Goal: Transaction & Acquisition: Purchase product/service

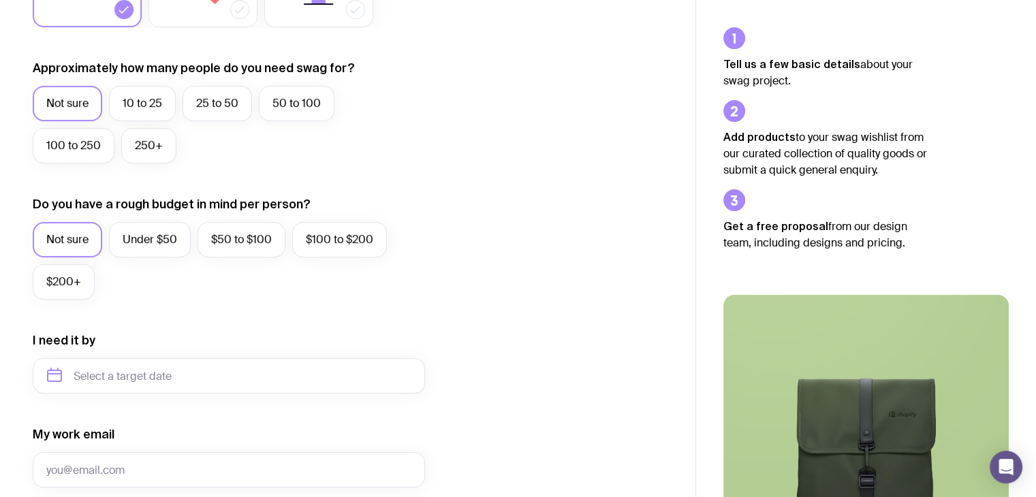
scroll to position [454, 0]
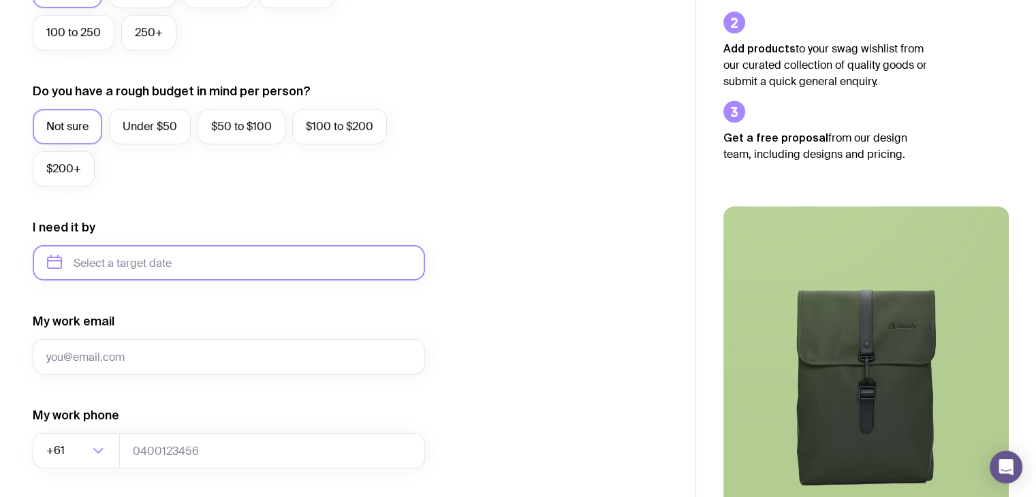
click at [133, 267] on input "text" at bounding box center [229, 262] width 392 height 35
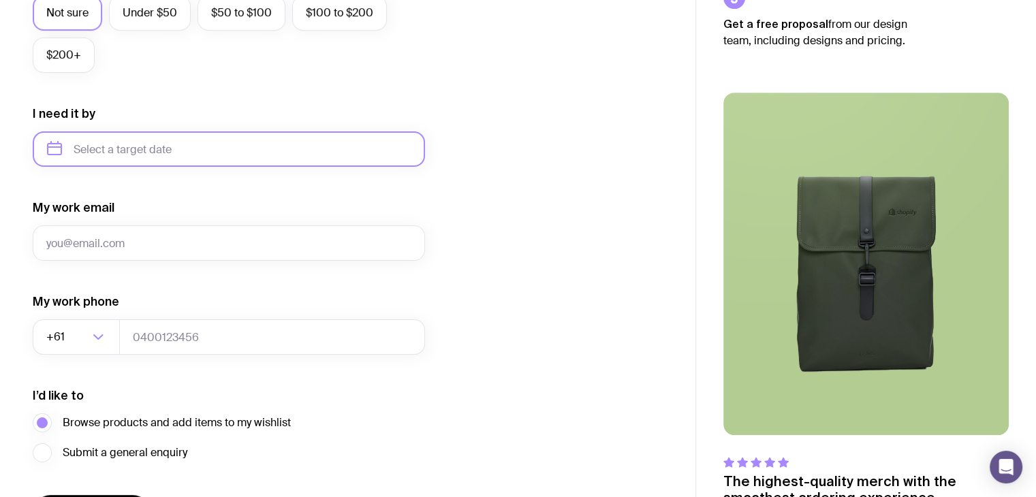
scroll to position [661, 0]
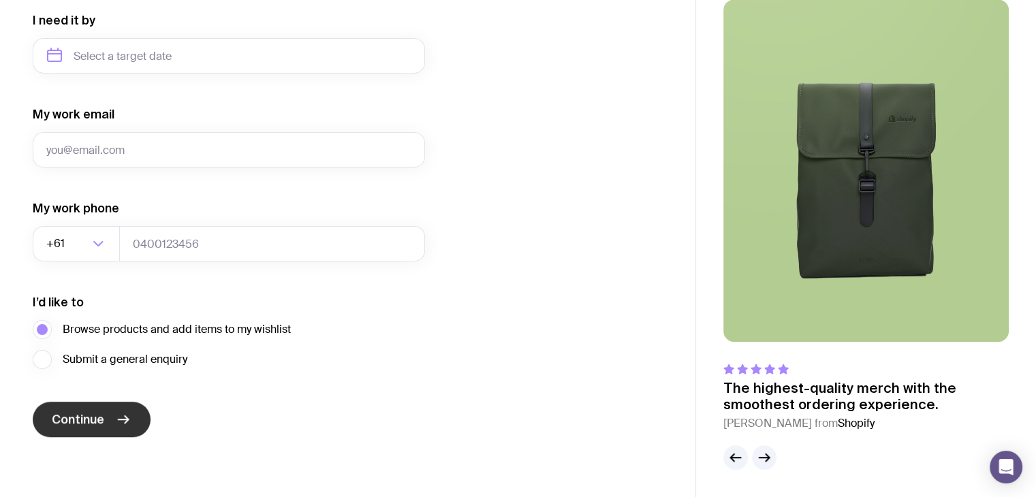
click at [91, 415] on span "Continue" at bounding box center [78, 420] width 52 height 16
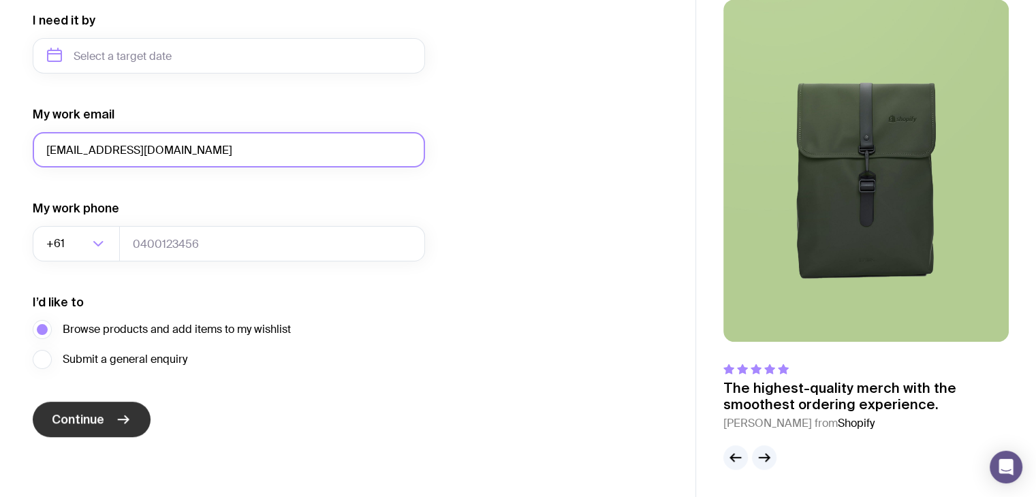
type input "[EMAIL_ADDRESS][DOMAIN_NAME]"
click at [67, 414] on span "Continue" at bounding box center [78, 420] width 52 height 16
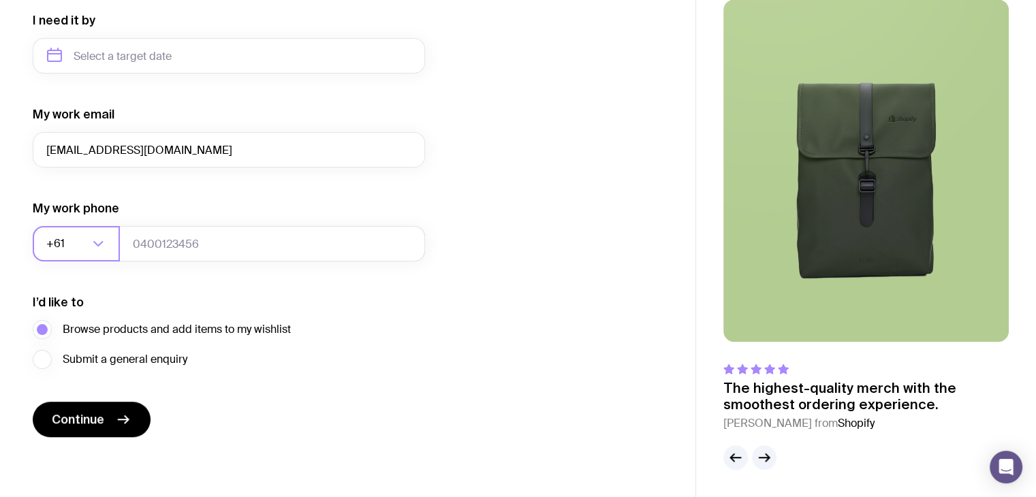
click at [98, 236] on icon "Search for option" at bounding box center [98, 244] width 16 height 16
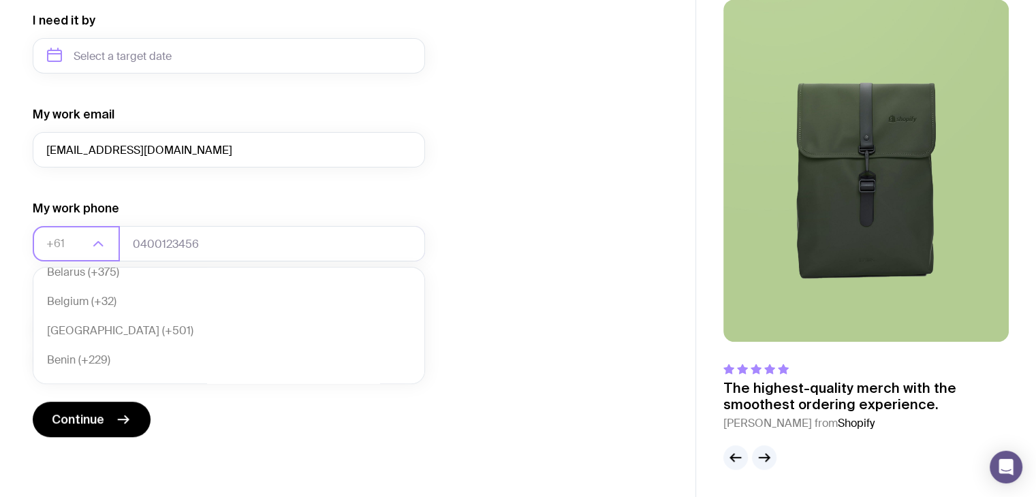
scroll to position [454, 0]
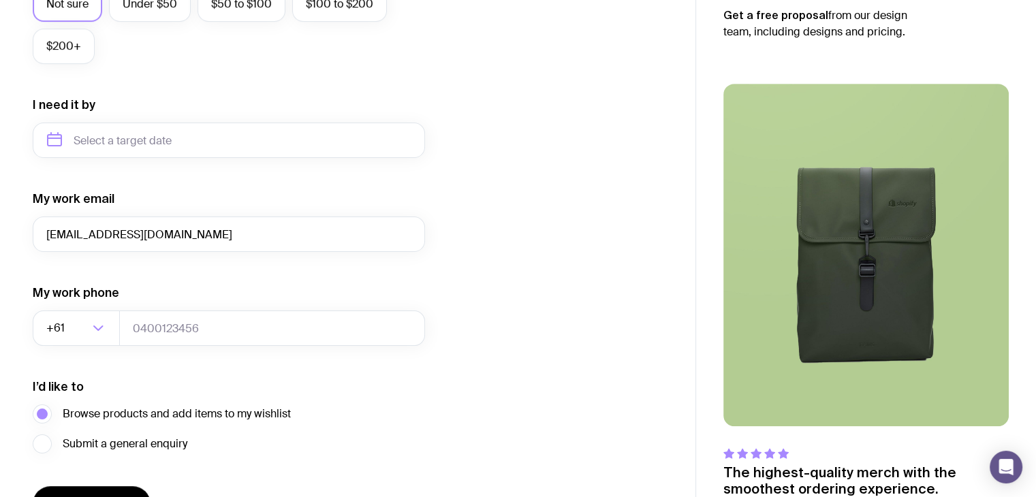
scroll to position [661, 0]
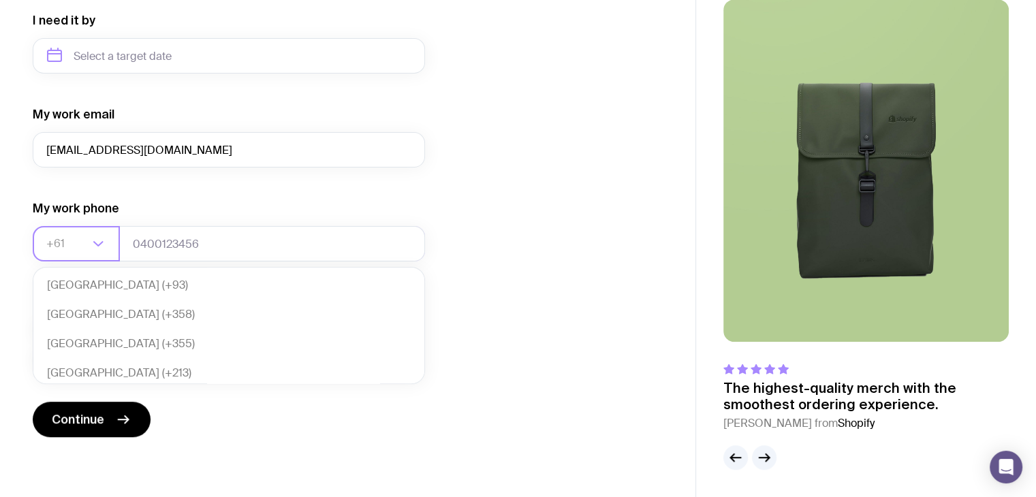
click at [78, 239] on input "Search for option" at bounding box center [67, 243] width 42 height 35
click at [84, 370] on li "Bangladesh (+880)" at bounding box center [228, 370] width 391 height 29
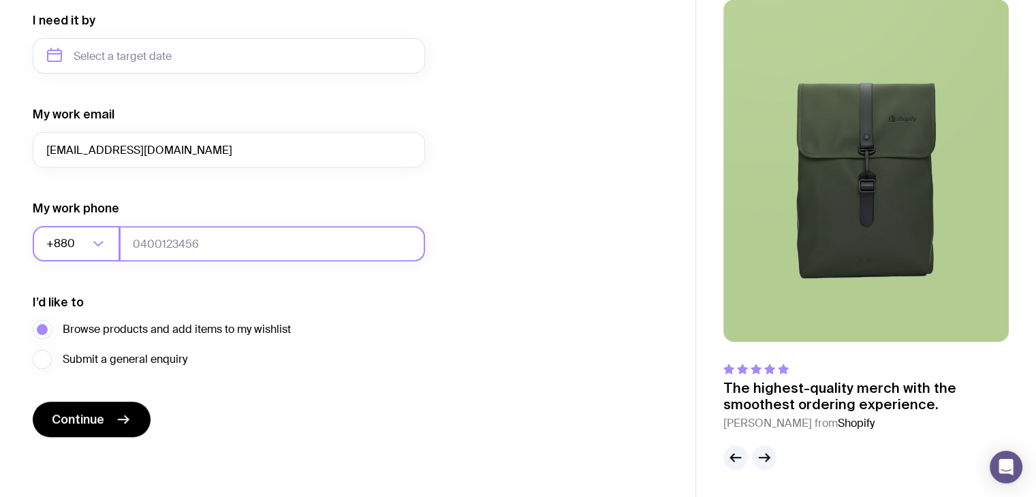
click at [168, 243] on input "tel" at bounding box center [272, 243] width 306 height 35
click at [140, 243] on input "01642695720" at bounding box center [272, 243] width 306 height 35
type input "1642695720"
click at [80, 413] on span "Continue" at bounding box center [78, 420] width 52 height 16
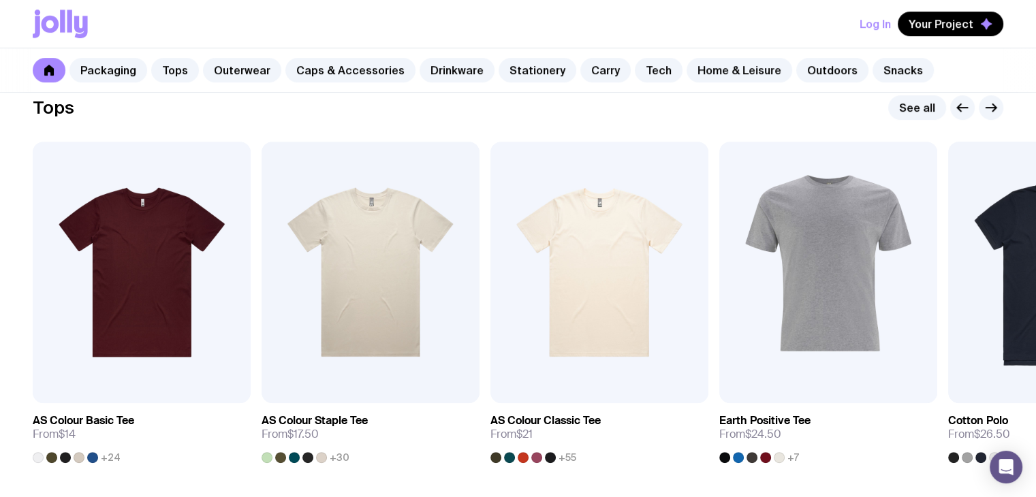
scroll to position [681, 0]
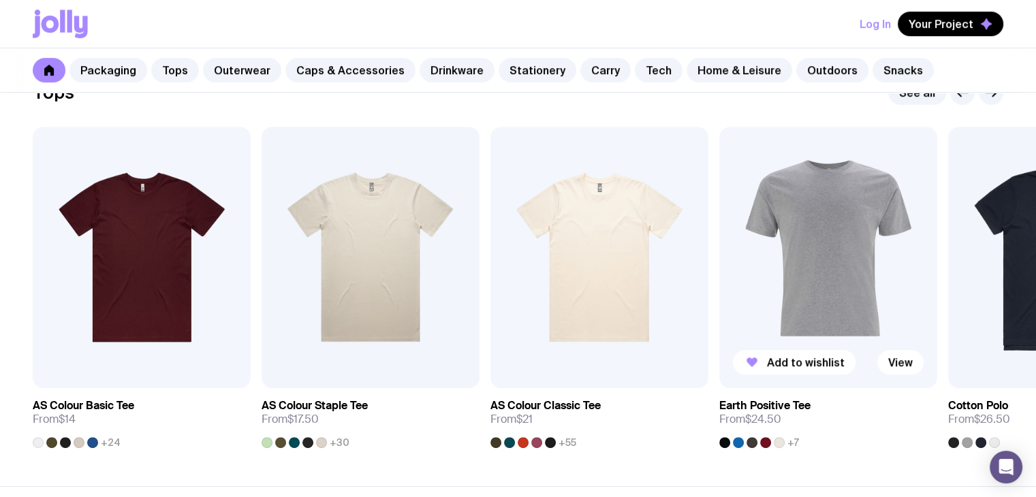
click at [772, 288] on img at bounding box center [829, 258] width 218 height 262
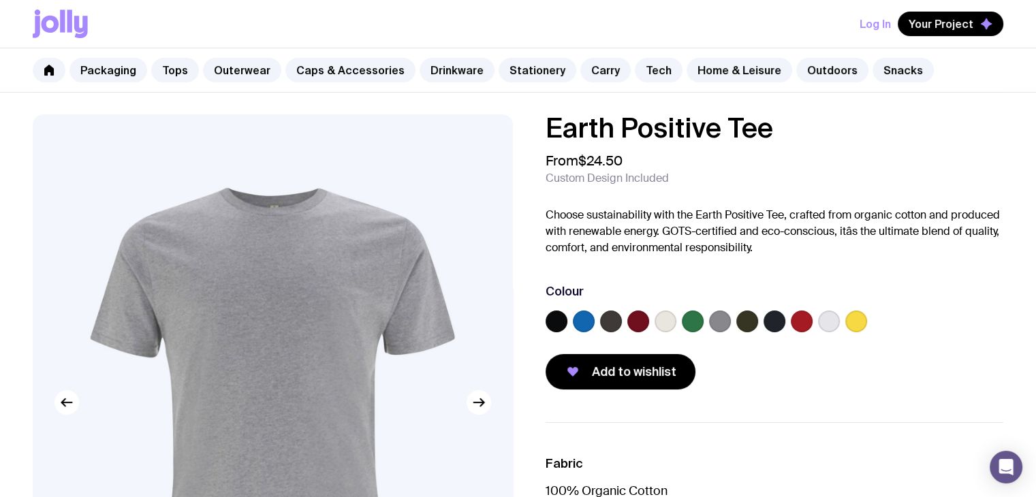
click at [612, 181] on span "Custom Design Included" at bounding box center [607, 179] width 123 height 14
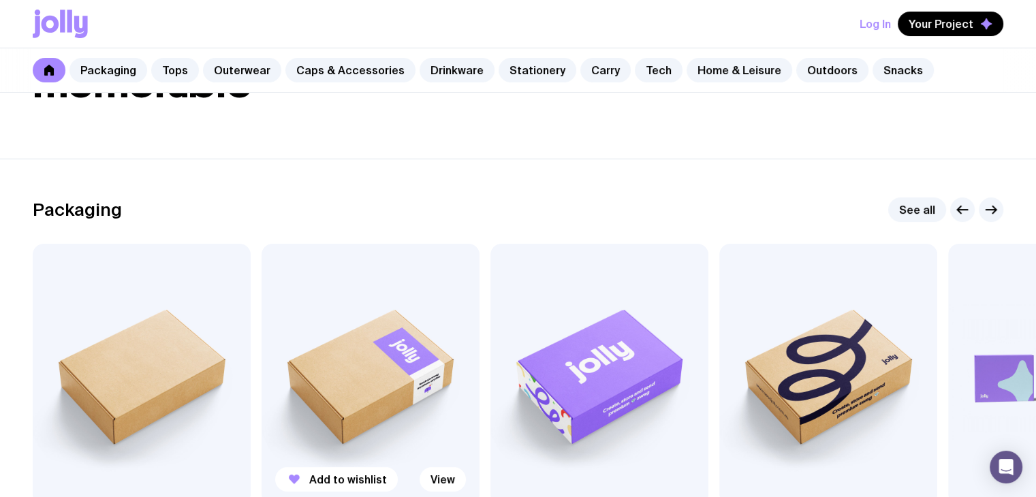
scroll to position [113, 0]
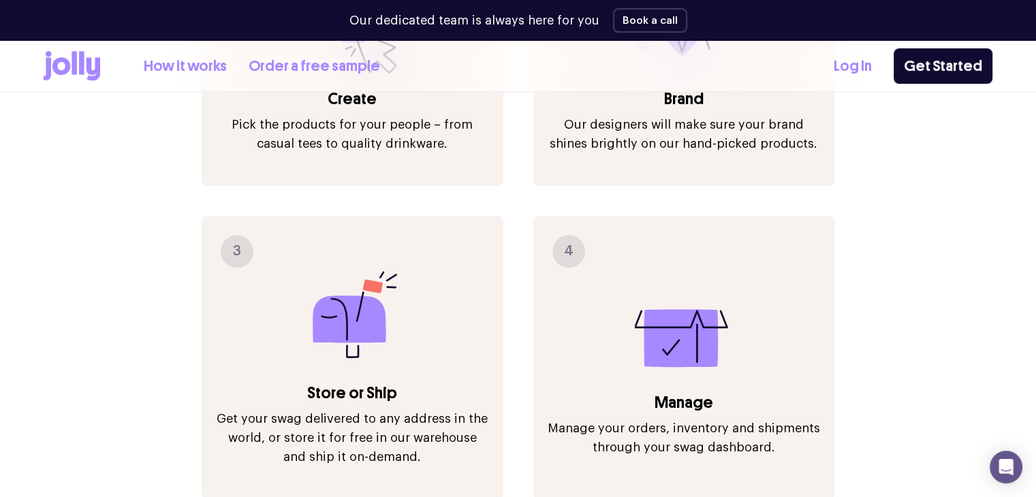
scroll to position [1517, 0]
